Goal: Task Accomplishment & Management: Complete application form

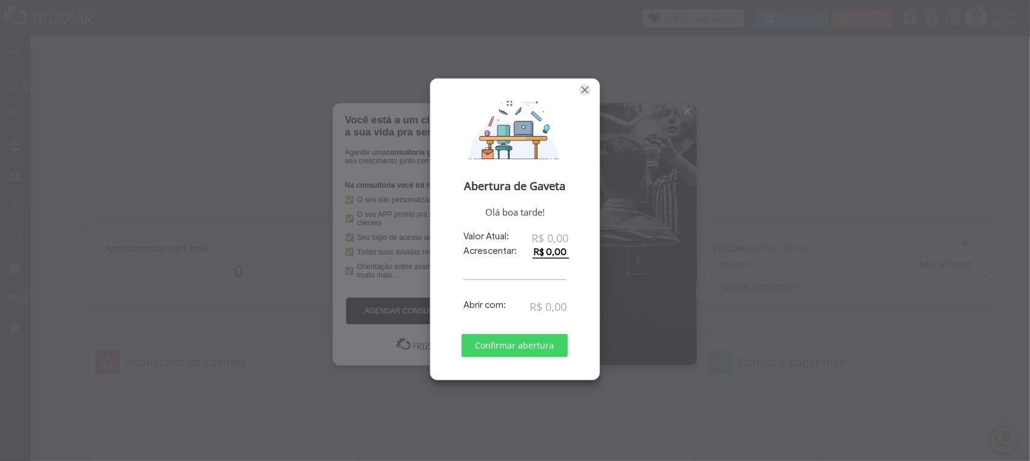
click at [585, 86] on span "Fechar" at bounding box center [585, 90] width 12 height 12
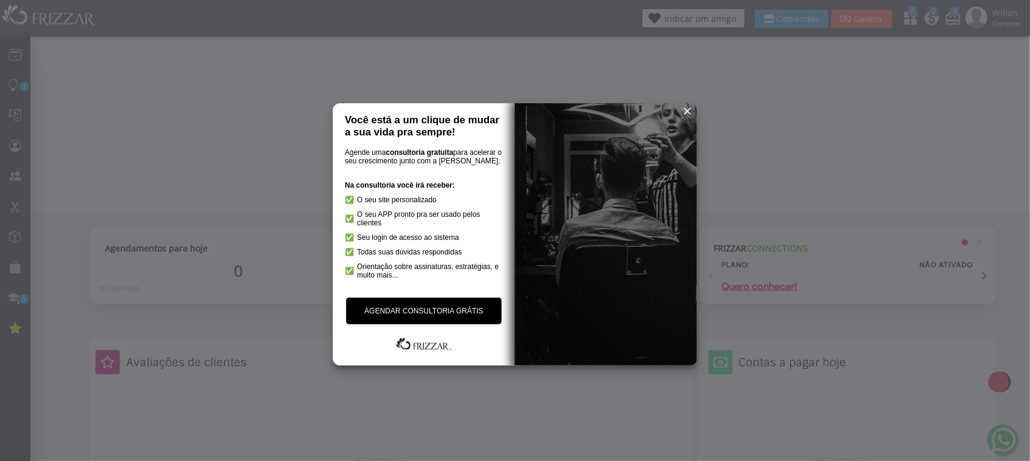
click at [685, 108] on span "reset" at bounding box center [687, 111] width 12 height 12
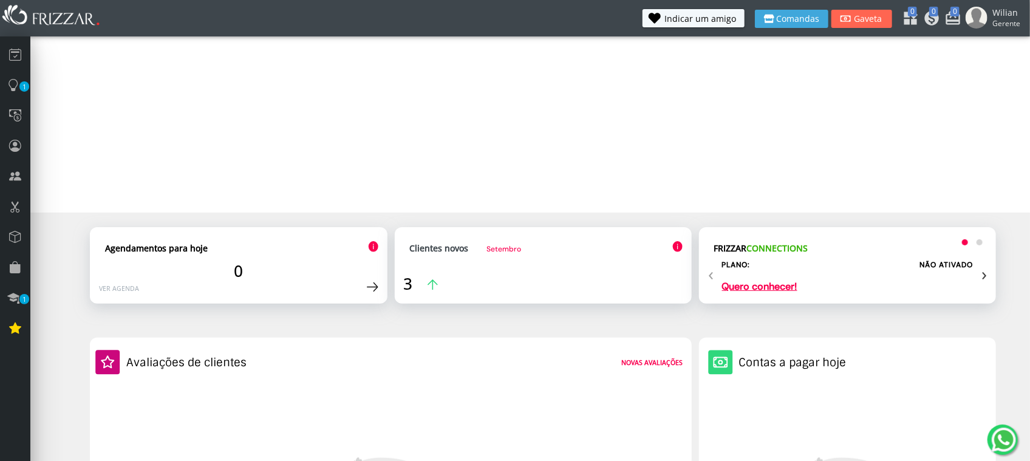
click at [1016, 13] on span "Wilian" at bounding box center [1006, 13] width 28 height 12
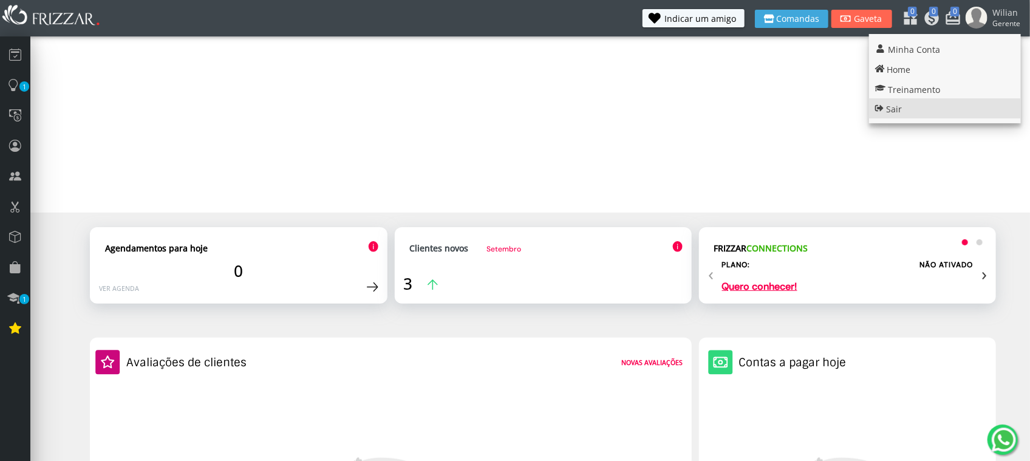
click at [909, 107] on link "Sair" at bounding box center [945, 108] width 152 height 20
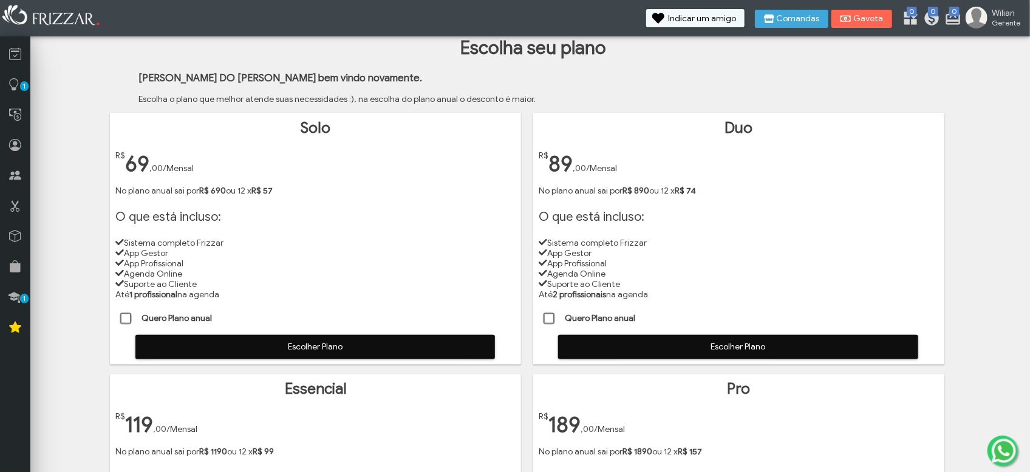
click at [233, 347] on span "Escolher Plano" at bounding box center [315, 347] width 343 height 18
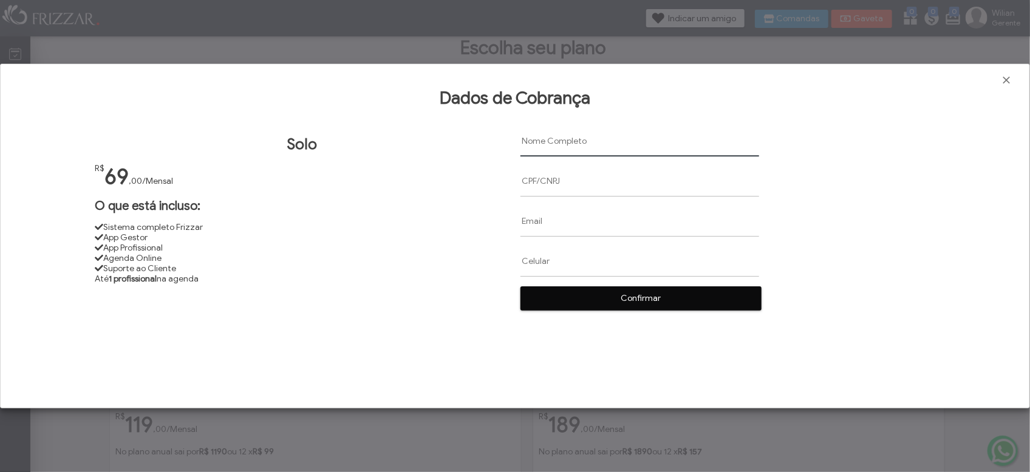
click at [563, 140] on input "text" at bounding box center [639, 141] width 239 height 31
paste input "[DEMOGRAPHIC_DATA][PERSON_NAME] [PERSON_NAME] [PERSON_NAME]"
type input "[DEMOGRAPHIC_DATA][PERSON_NAME] [PERSON_NAME] [PERSON_NAME]"
click at [569, 184] on input "text" at bounding box center [639, 181] width 239 height 31
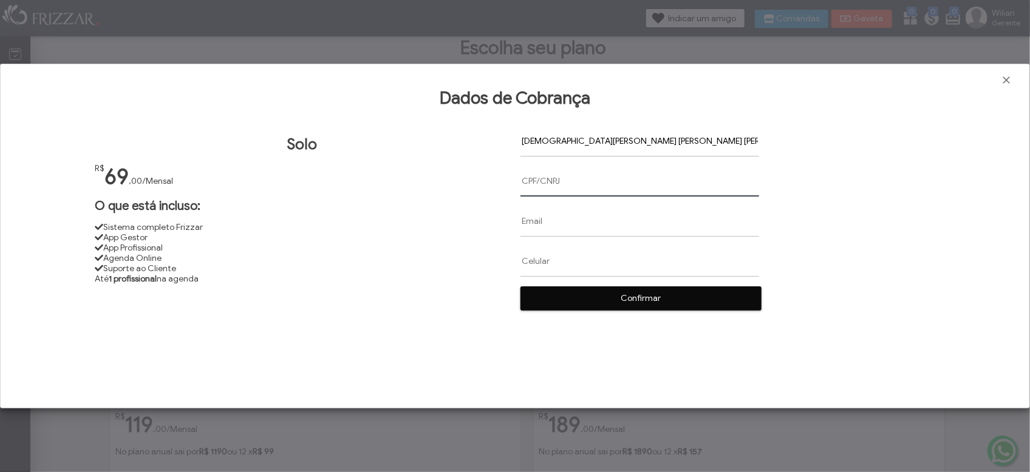
paste input "08074303586"
type input "08074303586"
click at [537, 226] on input "text" at bounding box center [639, 221] width 239 height 31
paste input "[EMAIL_ADDRESS][DOMAIN_NAME]"
type input "[EMAIL_ADDRESS][DOMAIN_NAME]"
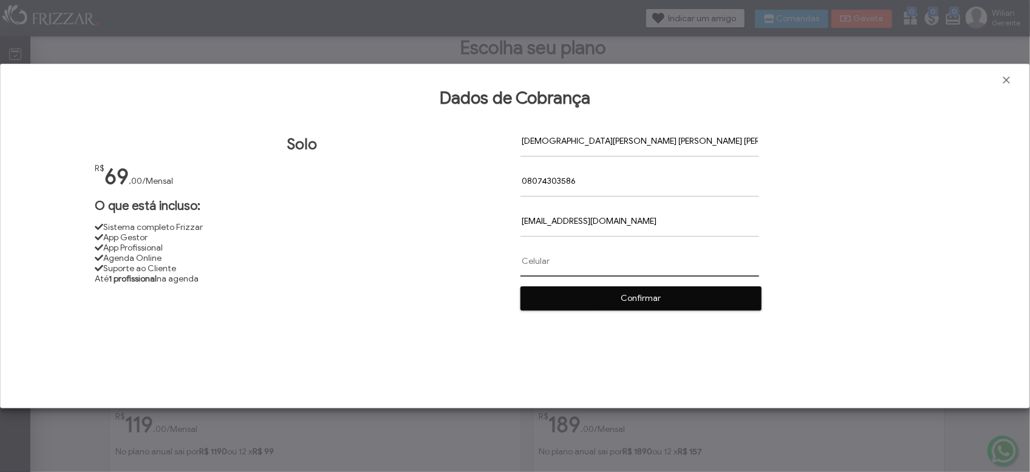
paste input "[PHONE_NUMBER]"
type input "[PHONE_NUMBER]"
click at [627, 302] on span "Confirmar" at bounding box center [641, 299] width 224 height 18
